Goal: Communication & Community: Answer question/provide support

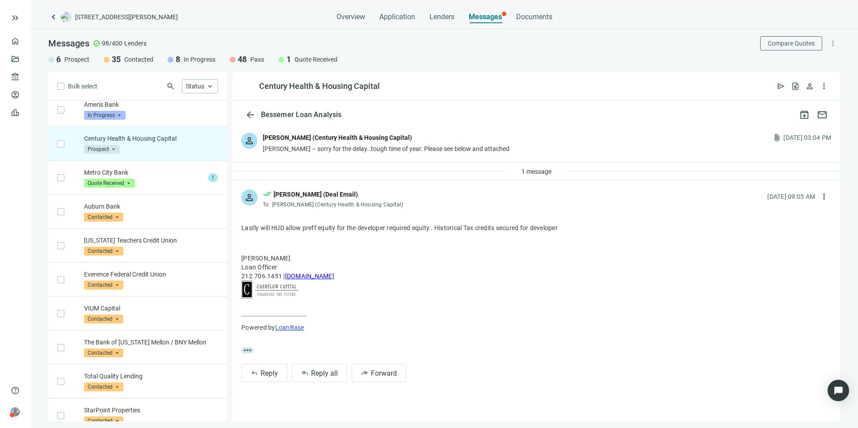
scroll to position [68, 0]
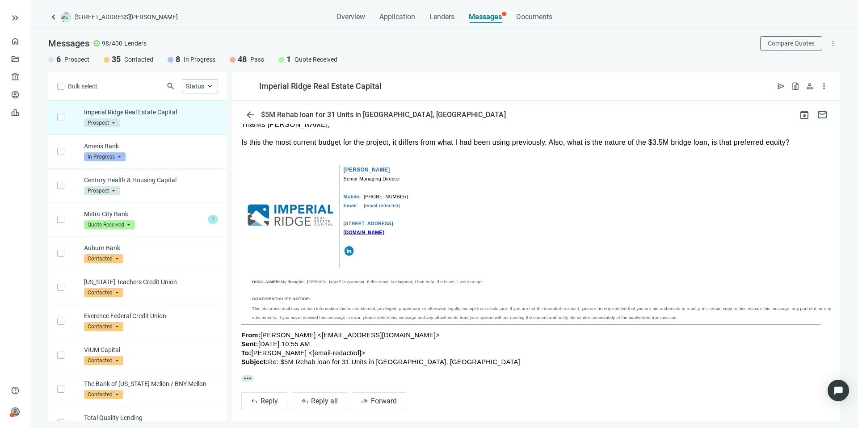
scroll to position [113, 0]
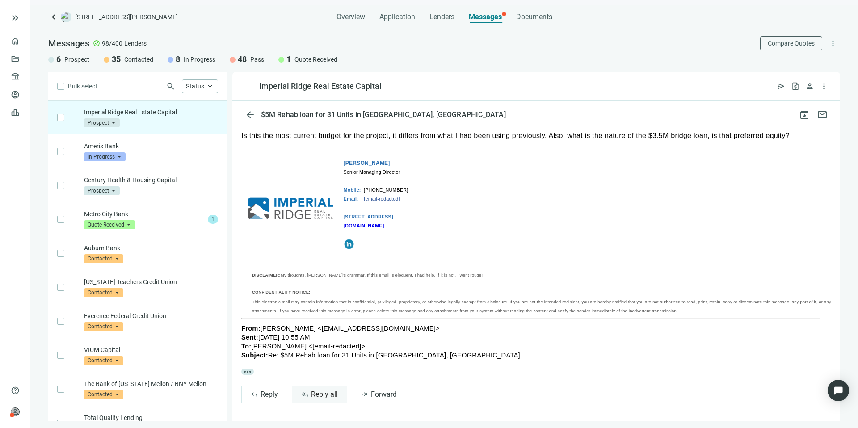
click at [329, 398] on span "Reply all" at bounding box center [324, 394] width 27 height 8
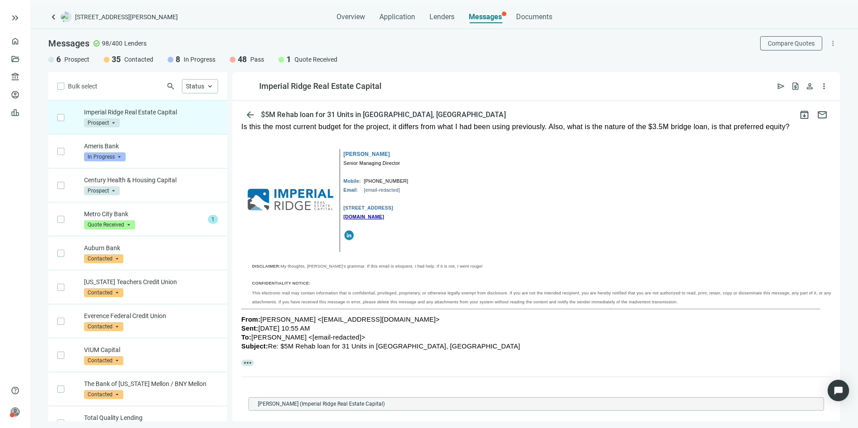
type textarea "**********"
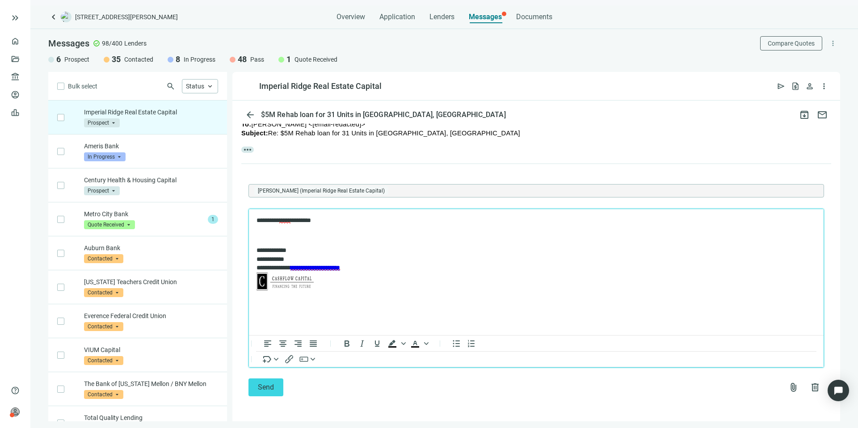
scroll to position [335, 0]
click at [276, 383] on button "Send" at bounding box center [265, 388] width 35 height 18
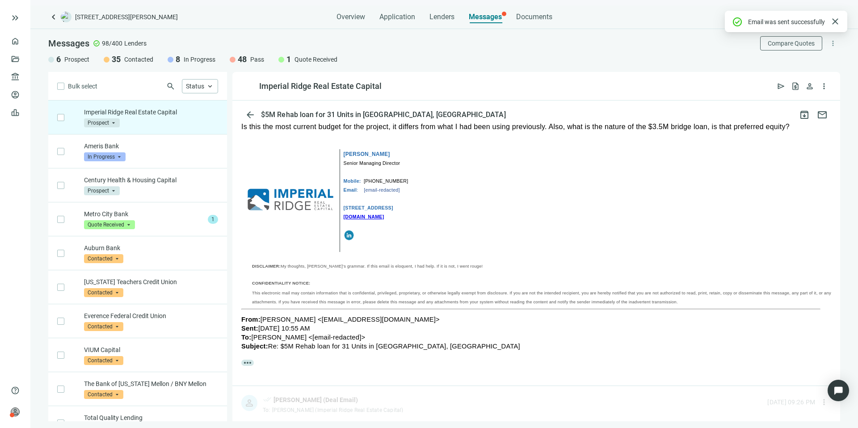
scroll to position [306, 0]
